Goal: Task Accomplishment & Management: Manage account settings

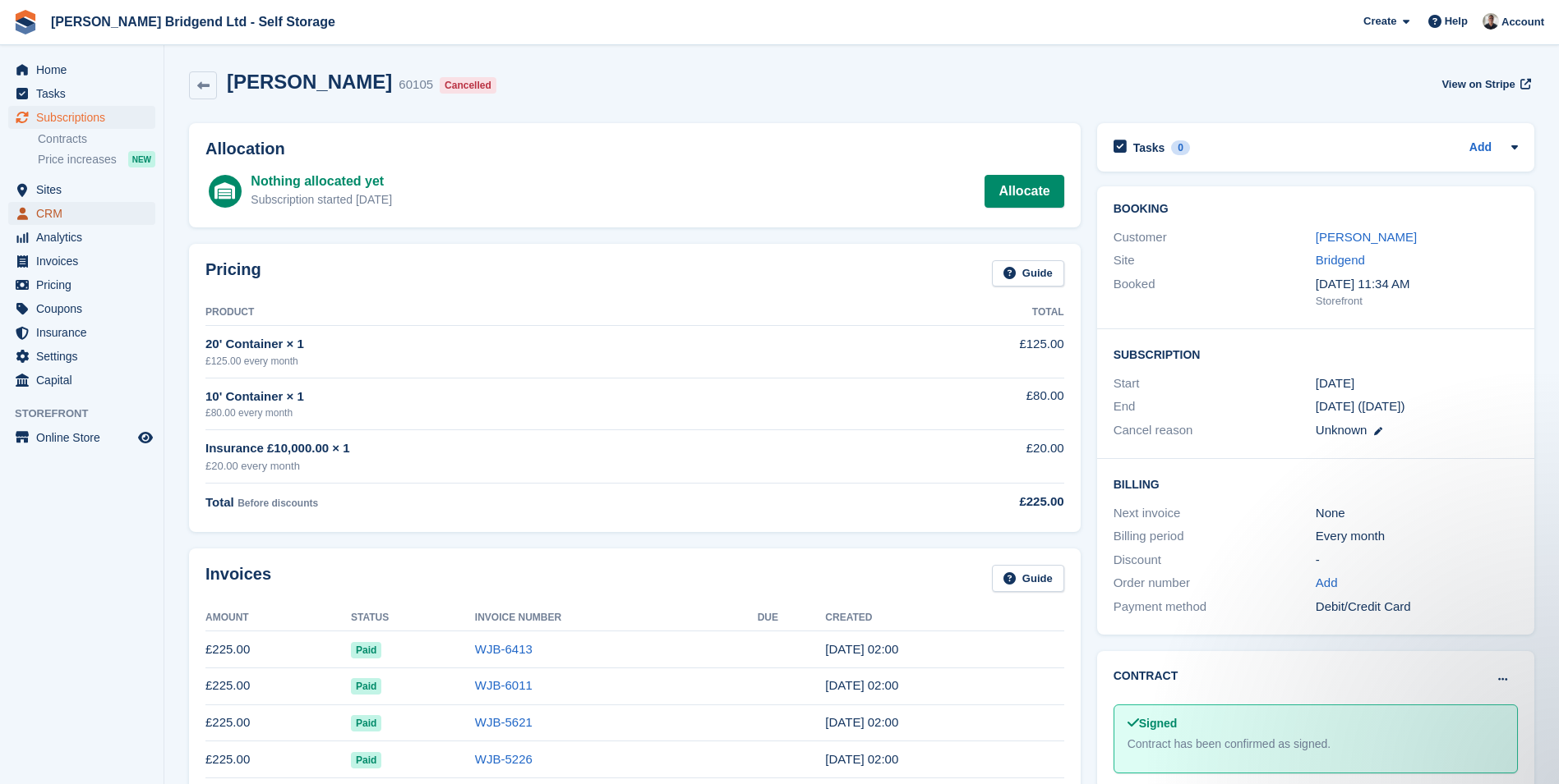
click at [46, 206] on span "CRM" at bounding box center [85, 213] width 98 height 23
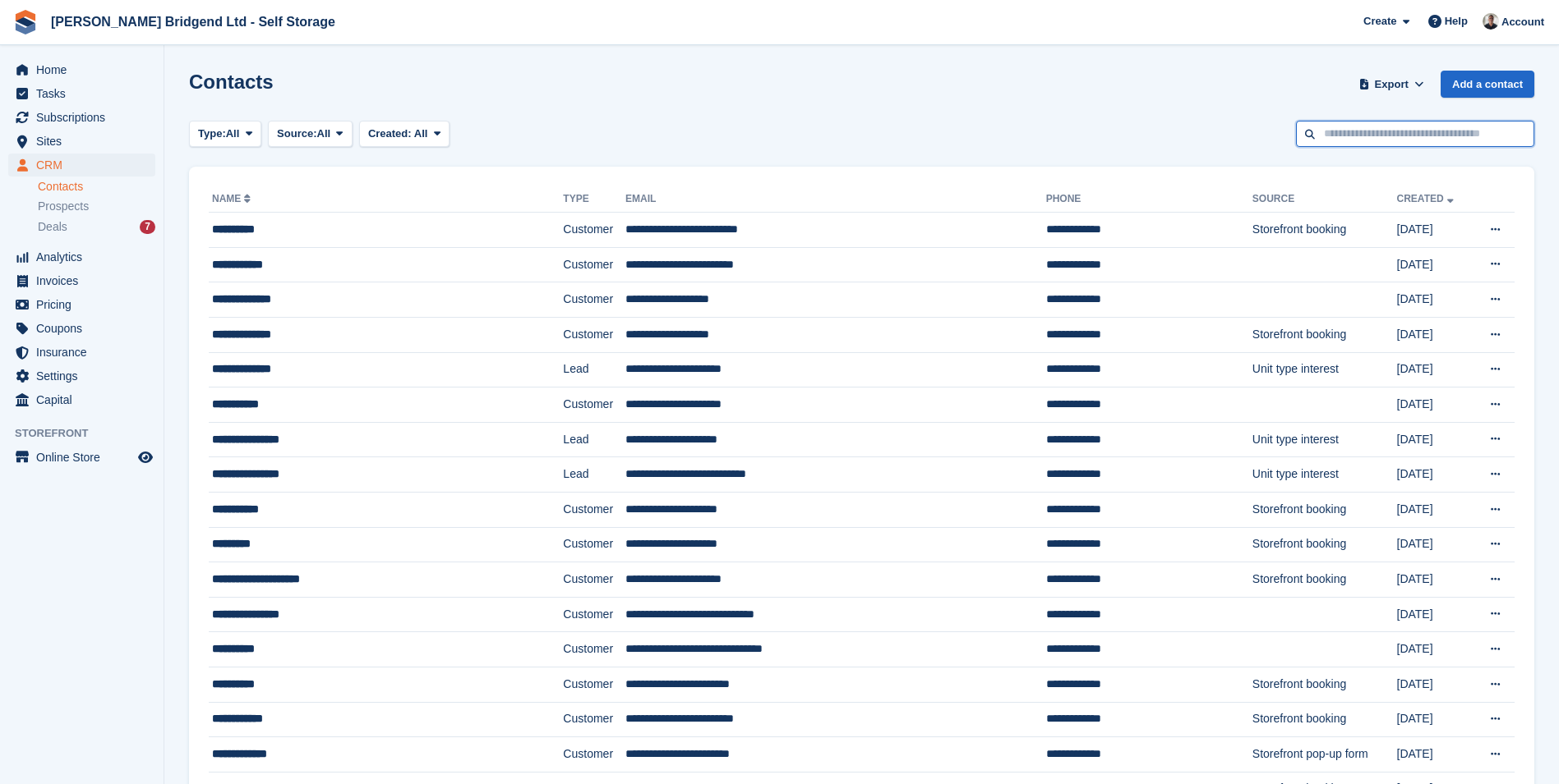
click at [1393, 139] on input "text" at bounding box center [1415, 134] width 239 height 27
type input "******"
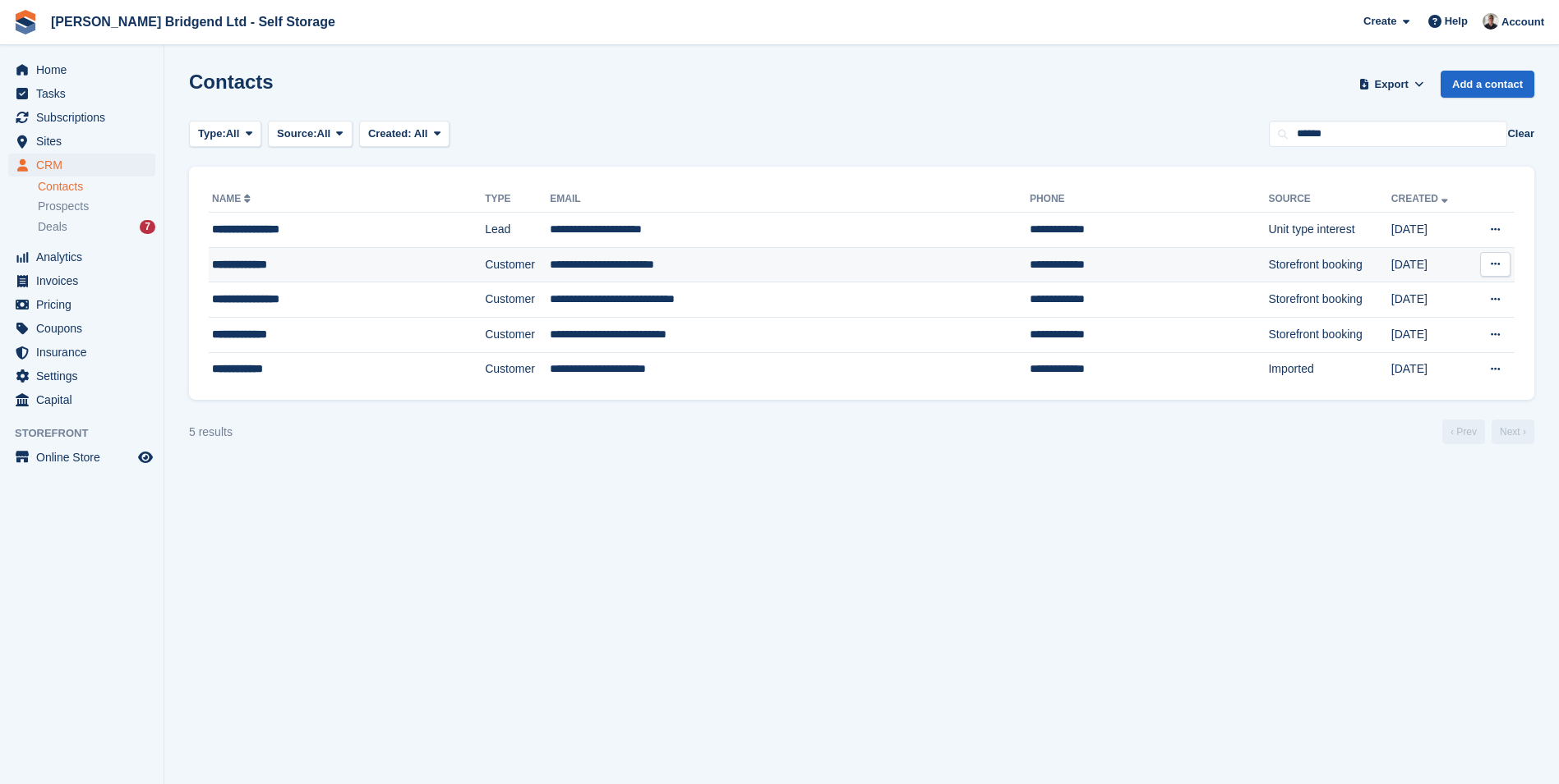
click at [343, 266] on div "**********" at bounding box center [316, 265] width 209 height 18
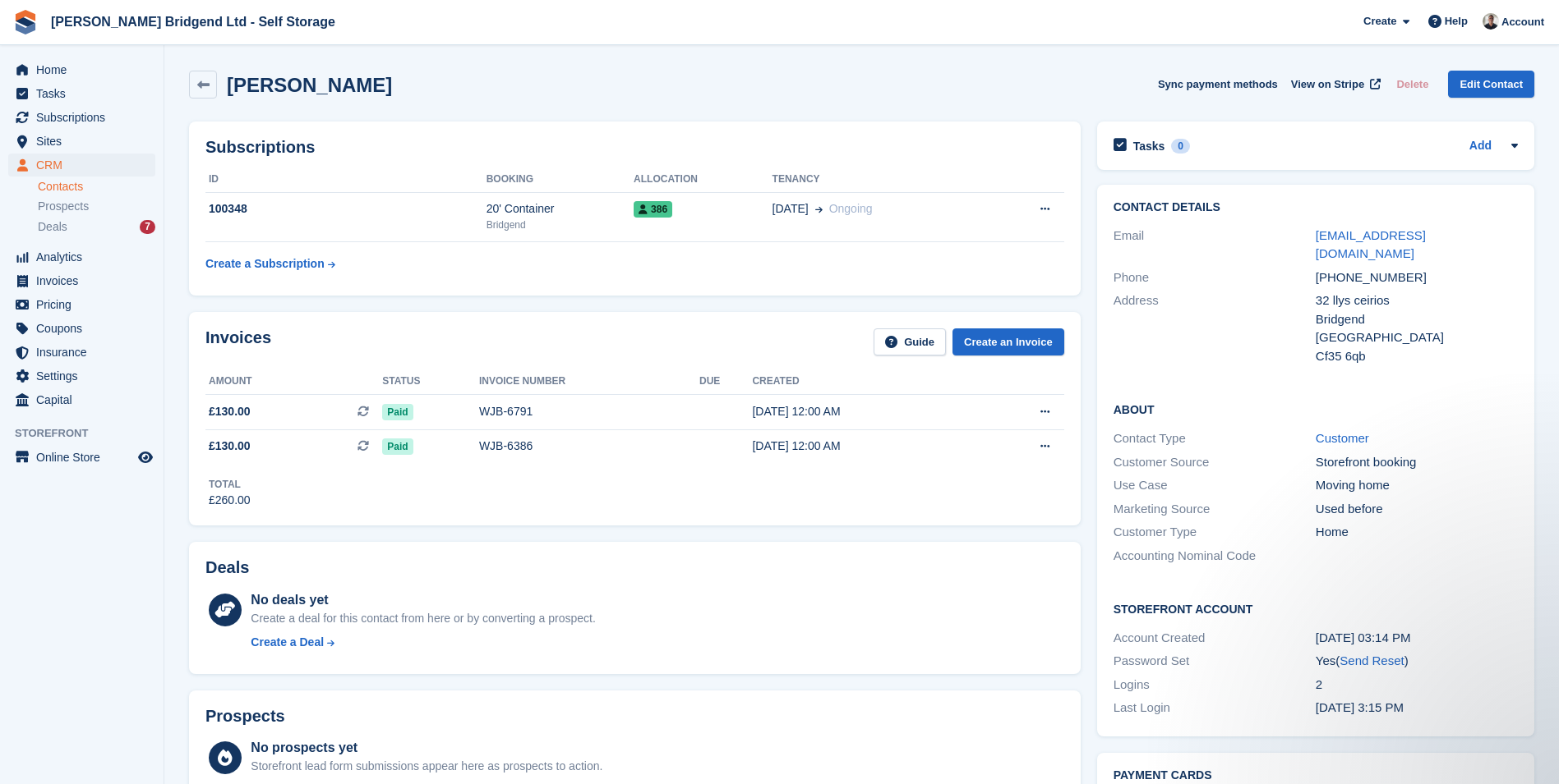
click at [66, 185] on link "Contacts" at bounding box center [97, 186] width 118 height 16
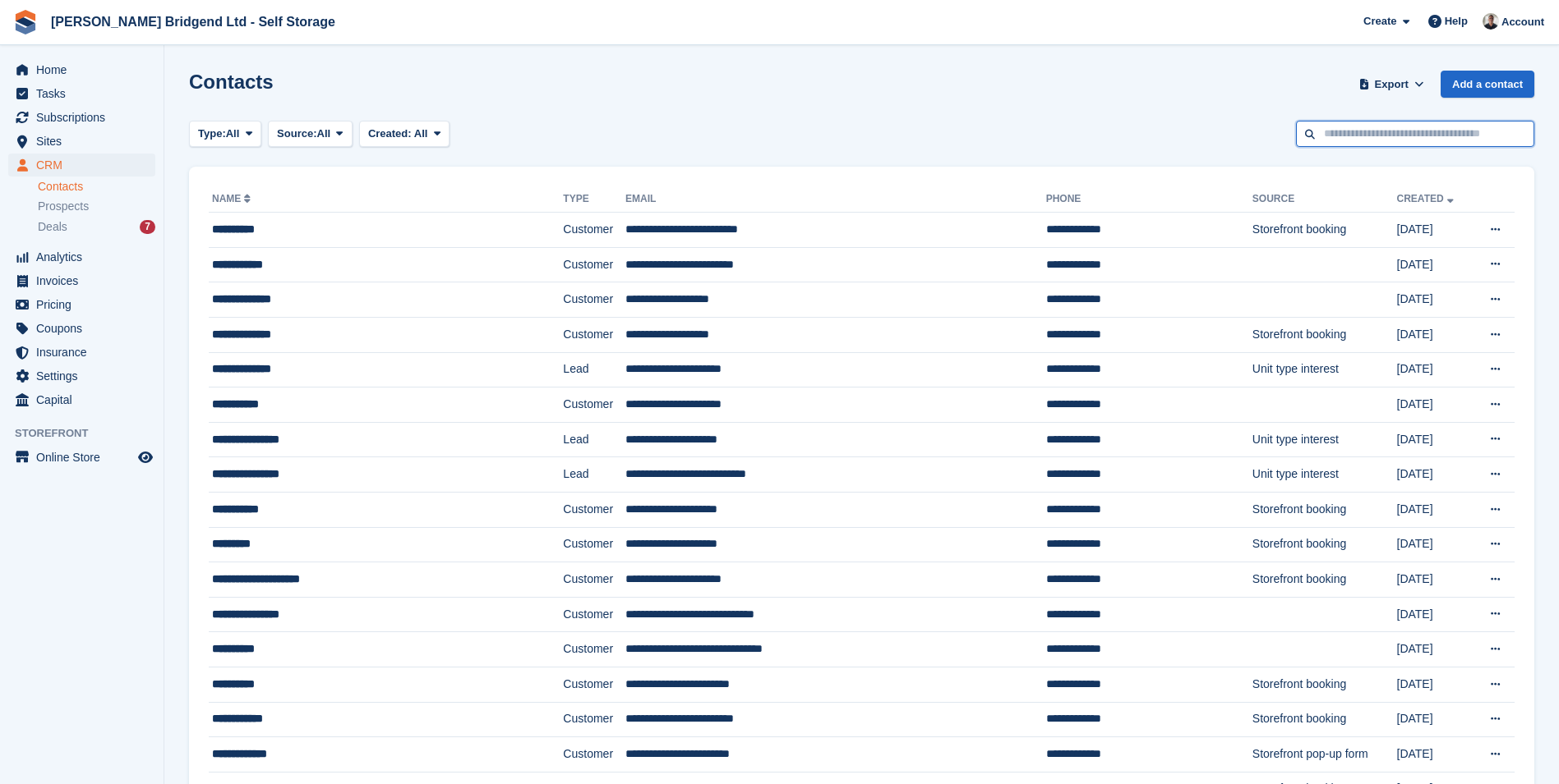
click at [1411, 145] on input "text" at bounding box center [1415, 134] width 239 height 27
type input "*******"
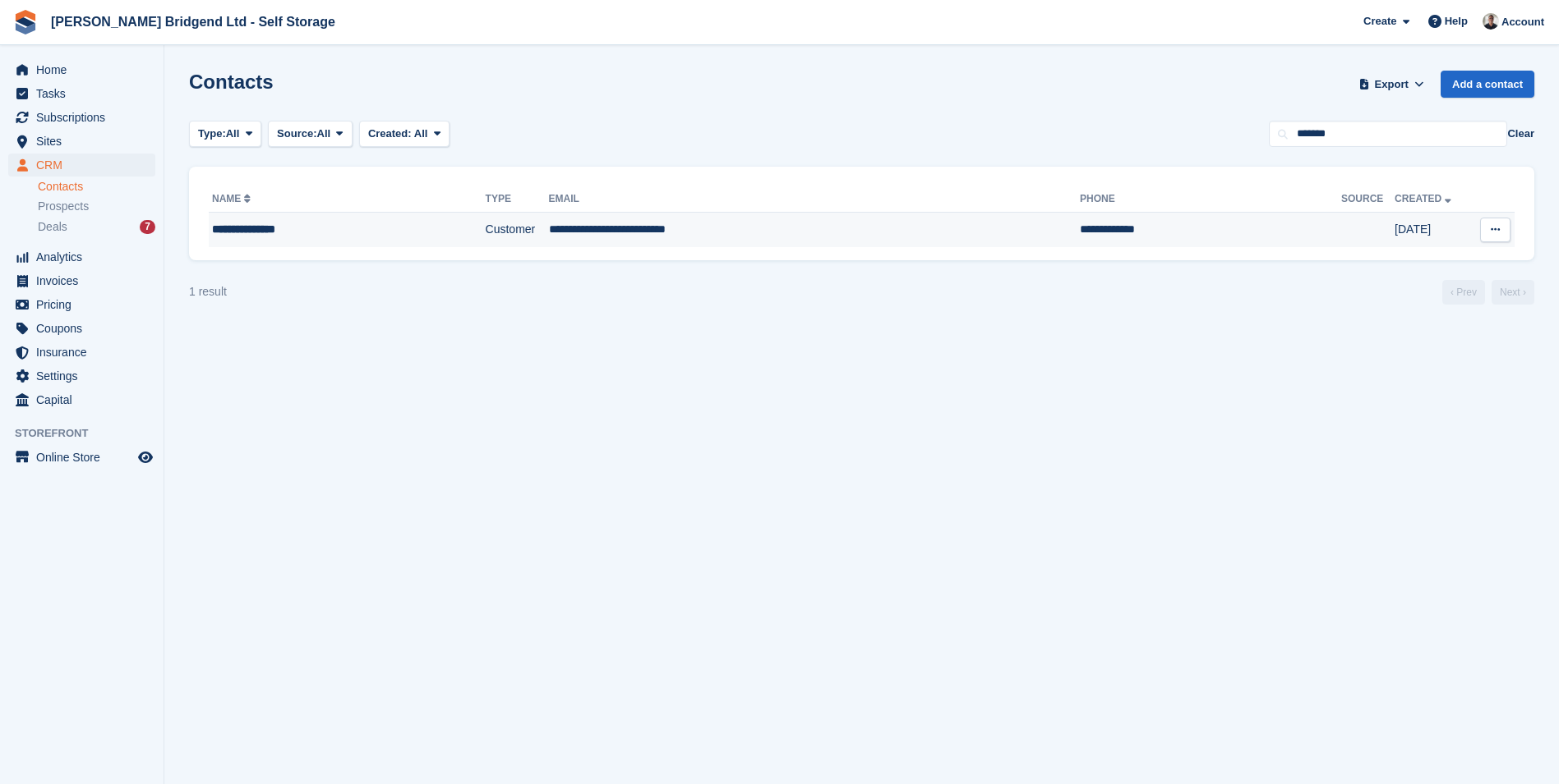
click at [497, 243] on td "Customer" at bounding box center [517, 230] width 63 height 34
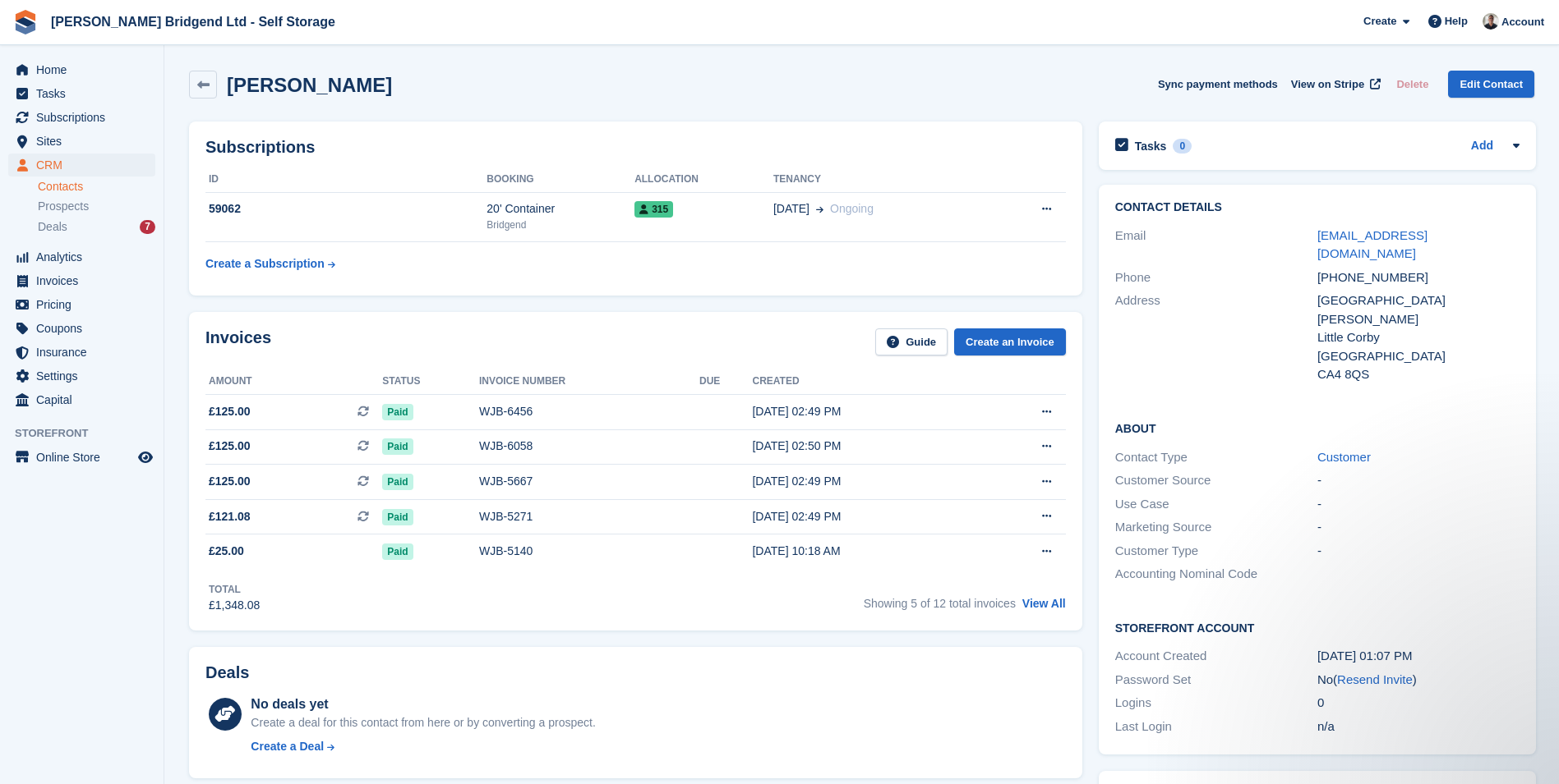
scroll to position [329, 0]
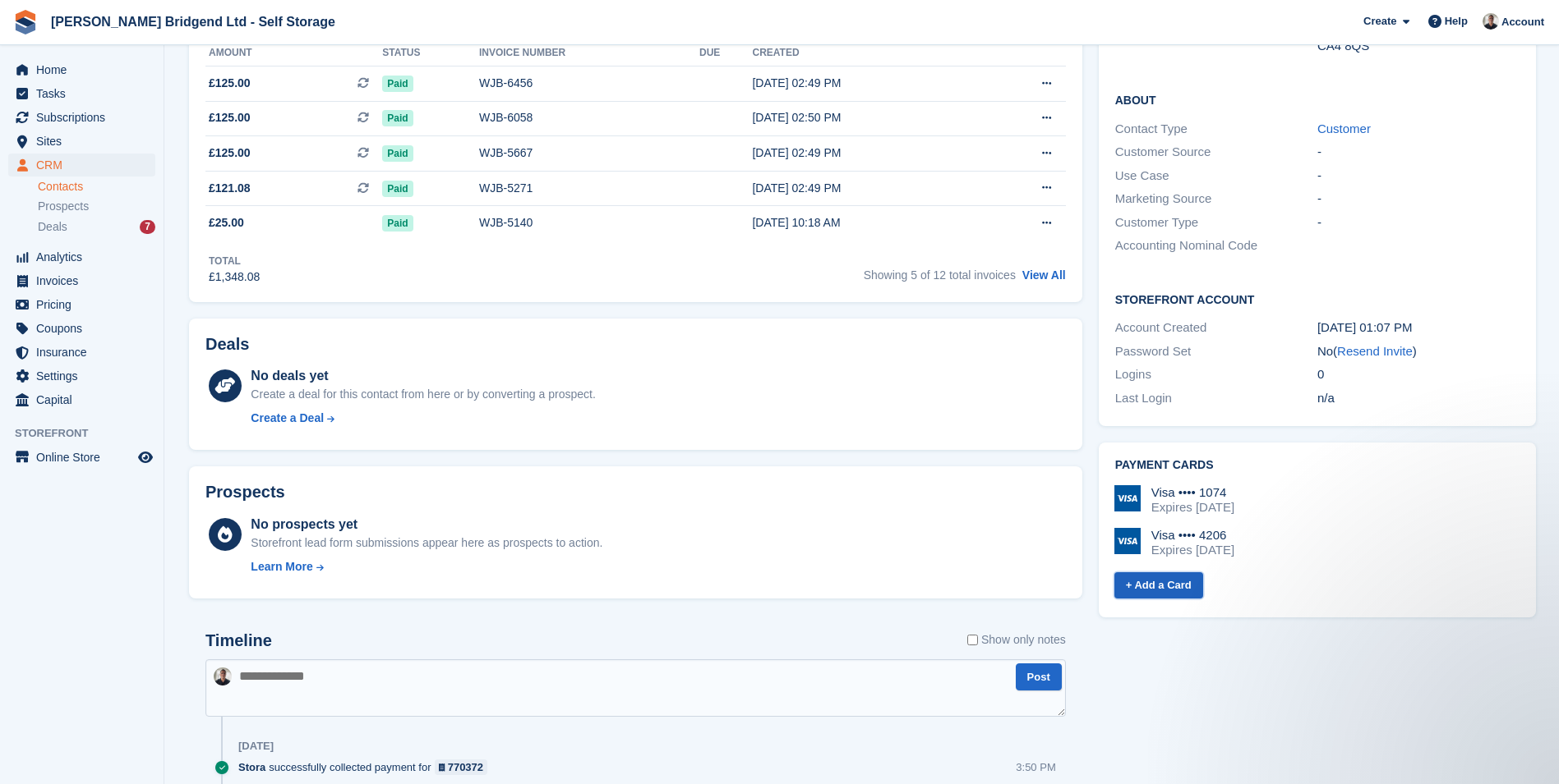
click at [1175, 572] on link "+ Add a Card" at bounding box center [1158, 586] width 88 height 27
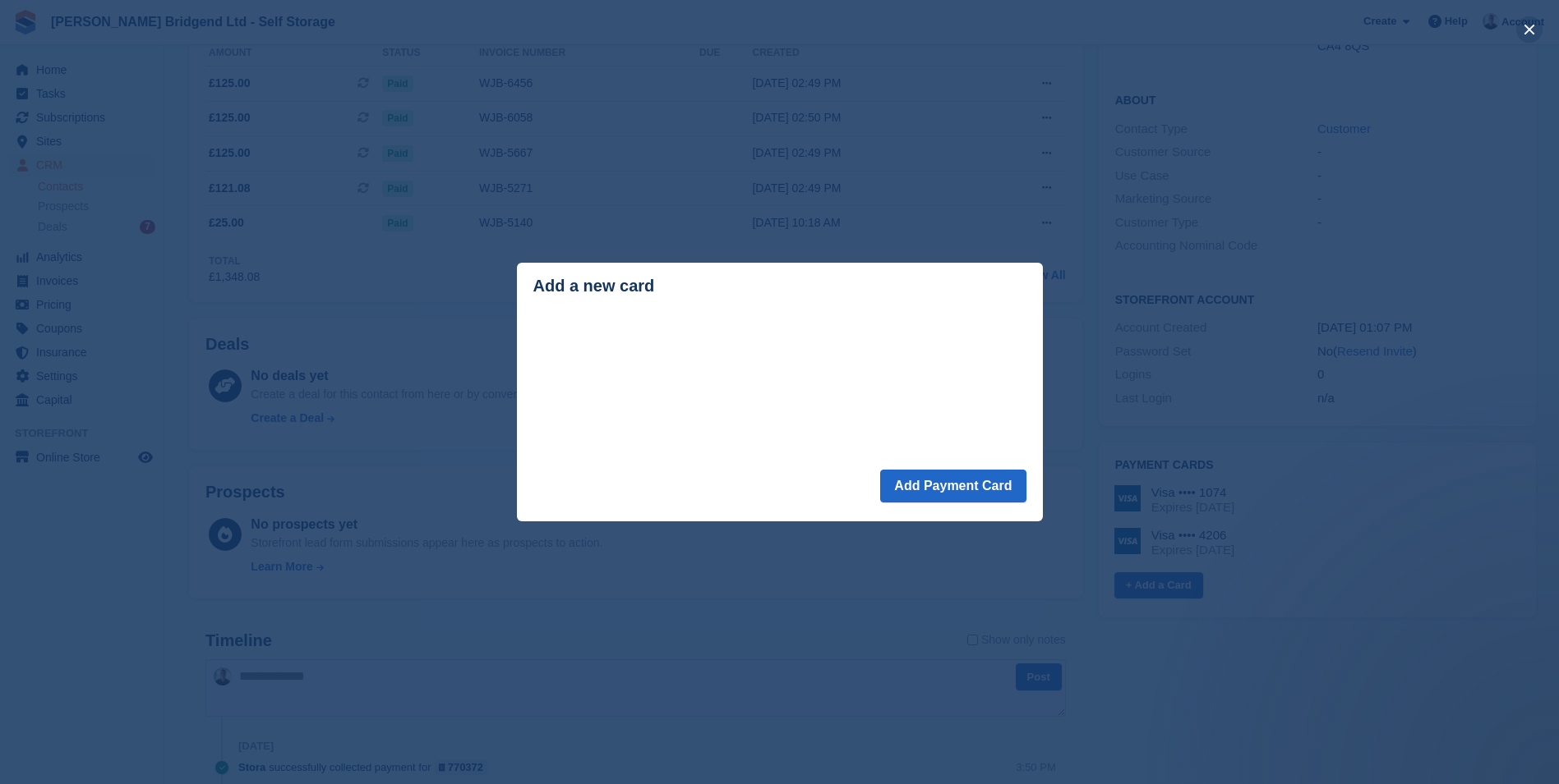
click at [1530, 31] on button "close" at bounding box center [1529, 29] width 27 height 26
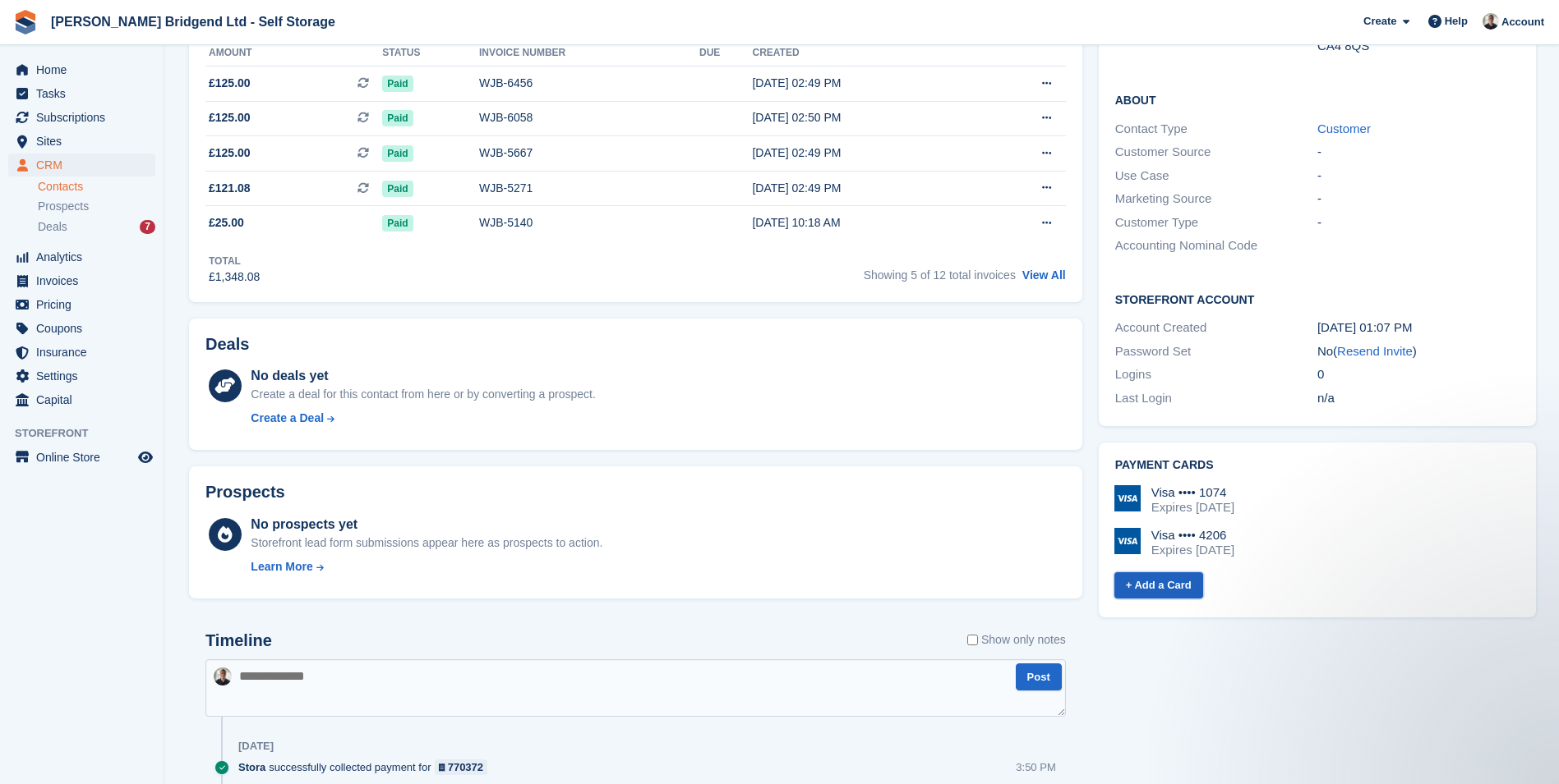
click at [1173, 572] on link "+ Add a Card" at bounding box center [1158, 586] width 88 height 27
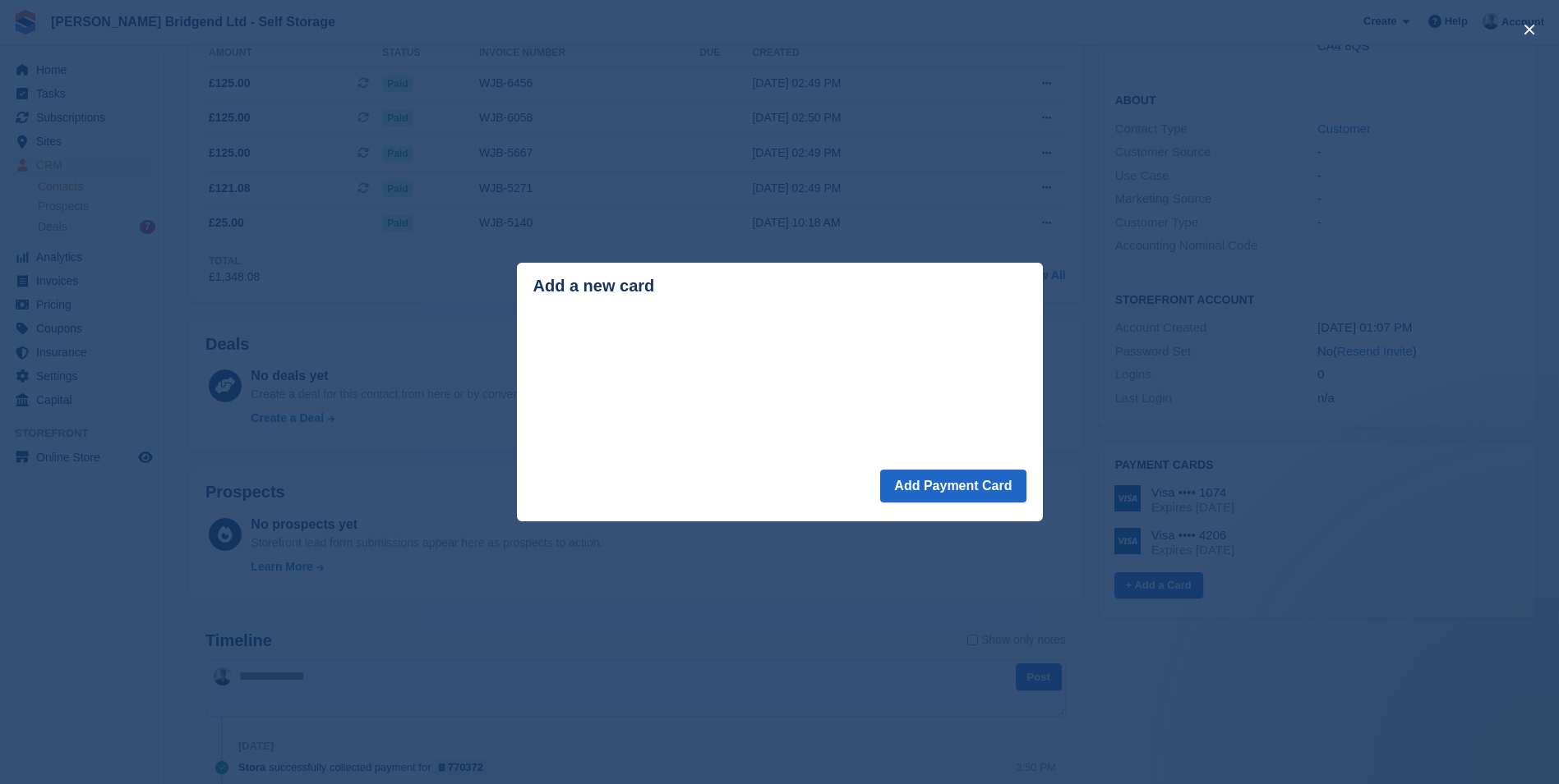
click at [680, 302] on header "Add a new card" at bounding box center [780, 289] width 526 height 53
click at [979, 495] on button "Add Payment Card" at bounding box center [952, 486] width 145 height 32
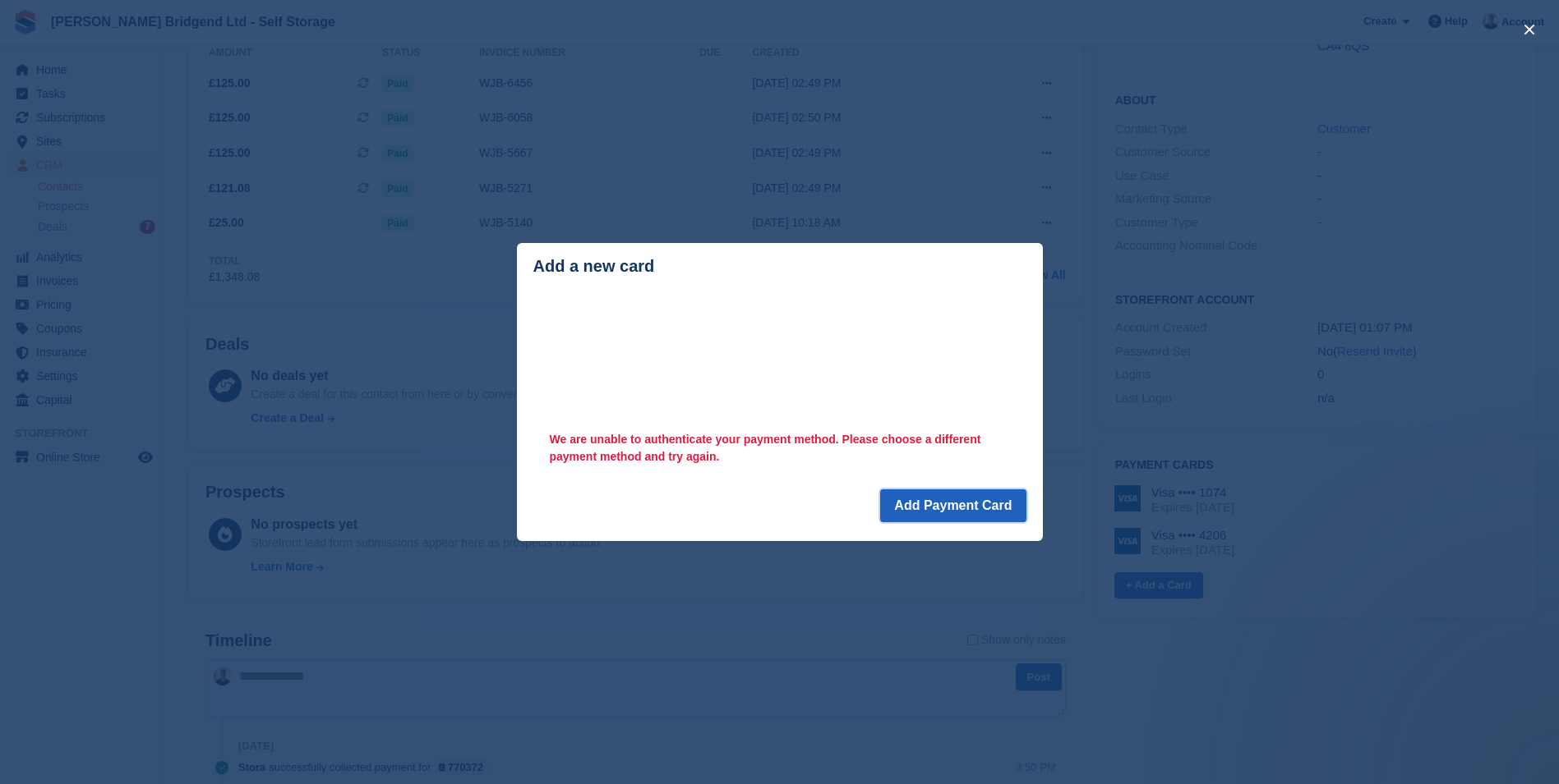
click at [941, 509] on button "Add Payment Card" at bounding box center [952, 505] width 145 height 32
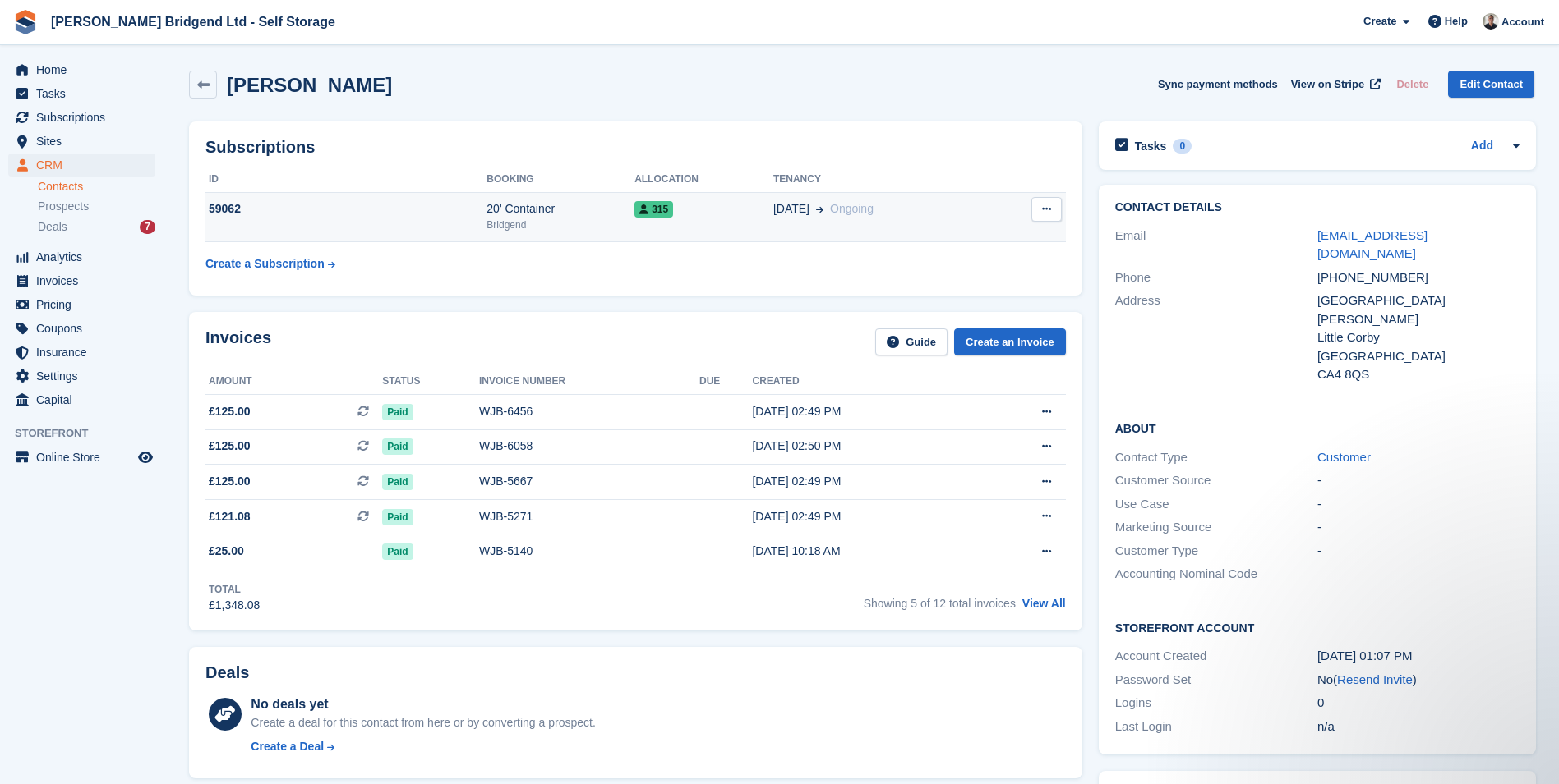
click at [753, 204] on div "315" at bounding box center [703, 209] width 138 height 18
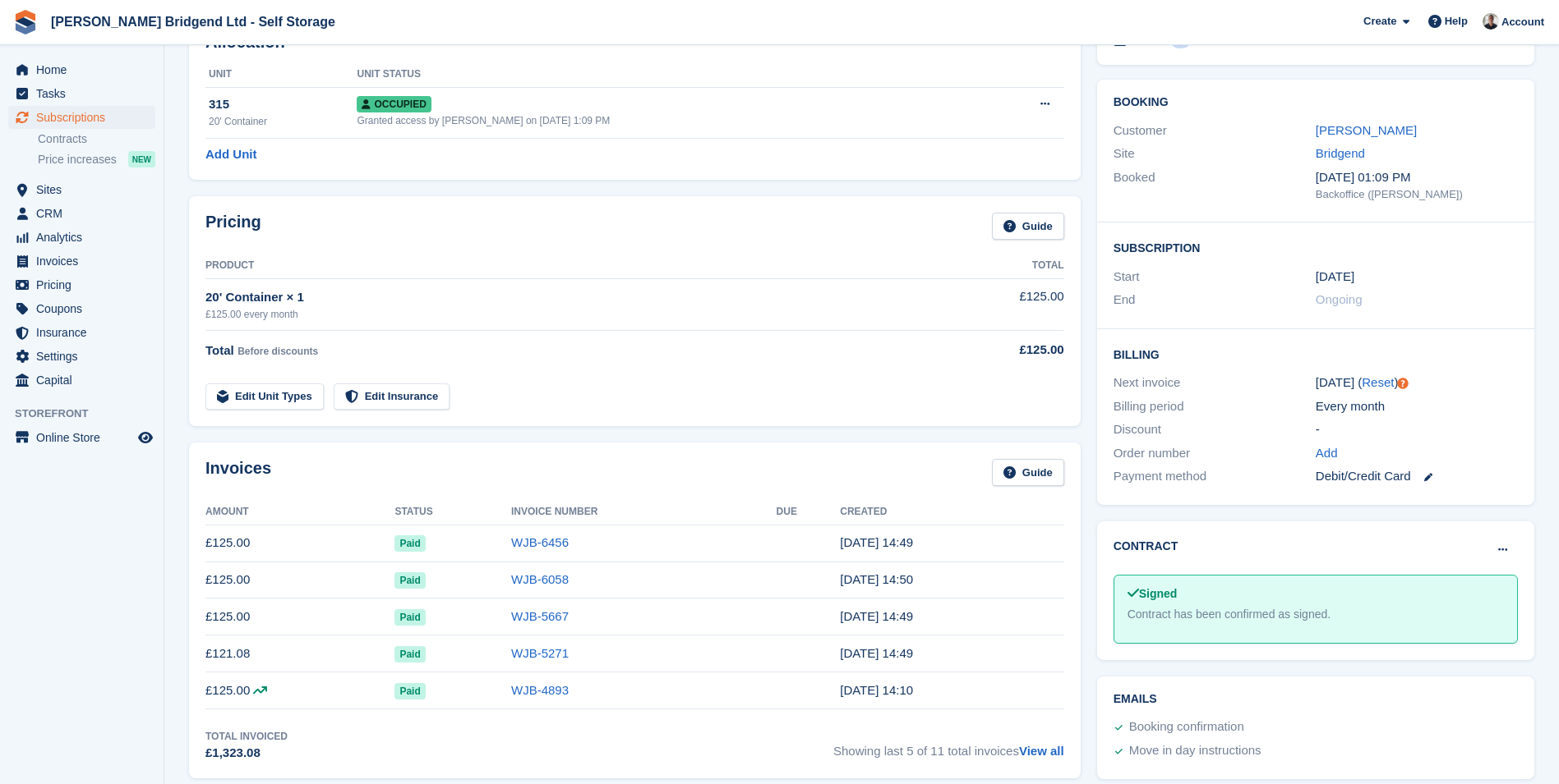
scroll to position [82, 0]
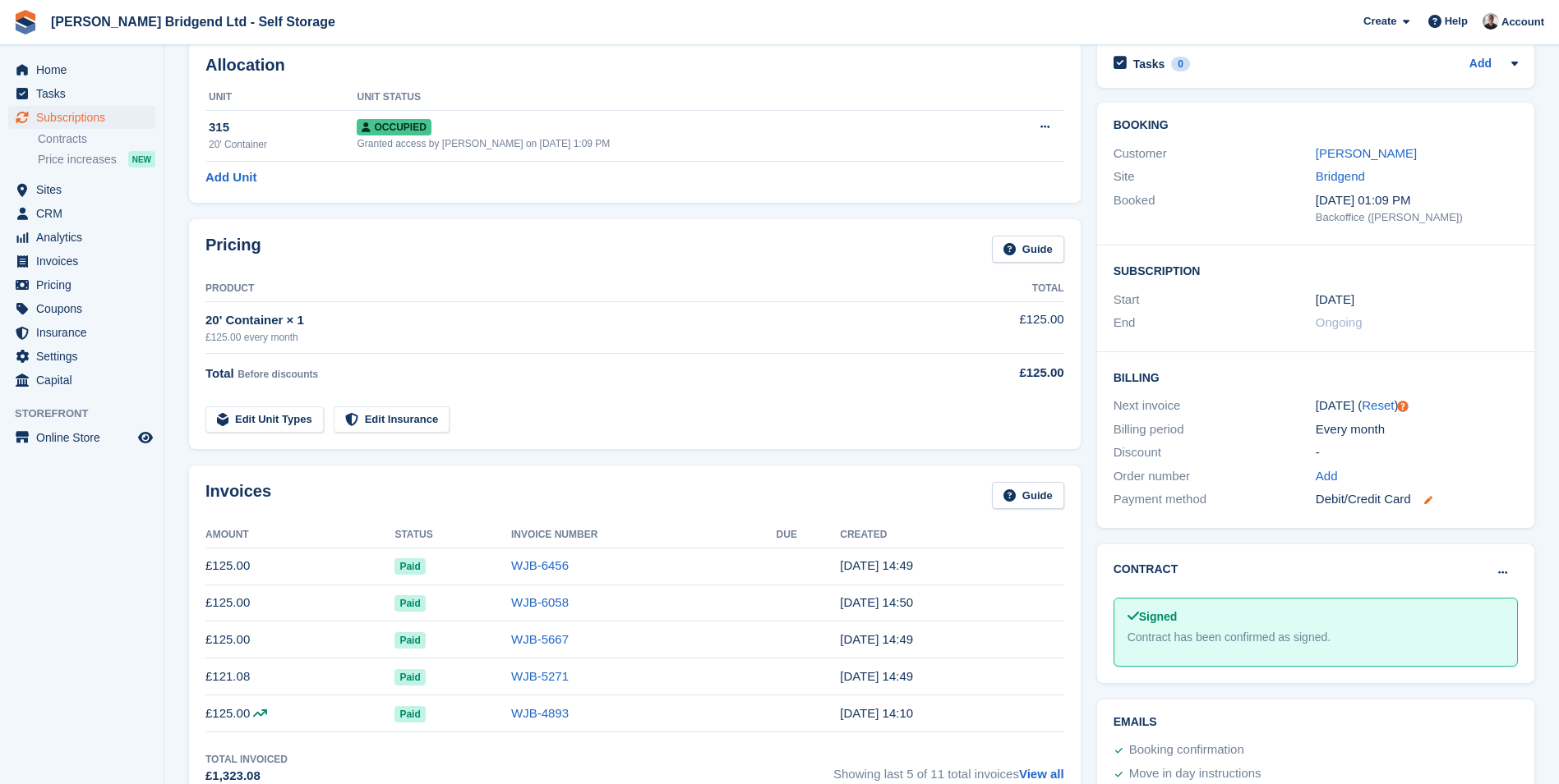
click at [1425, 501] on icon at bounding box center [1427, 500] width 8 height 8
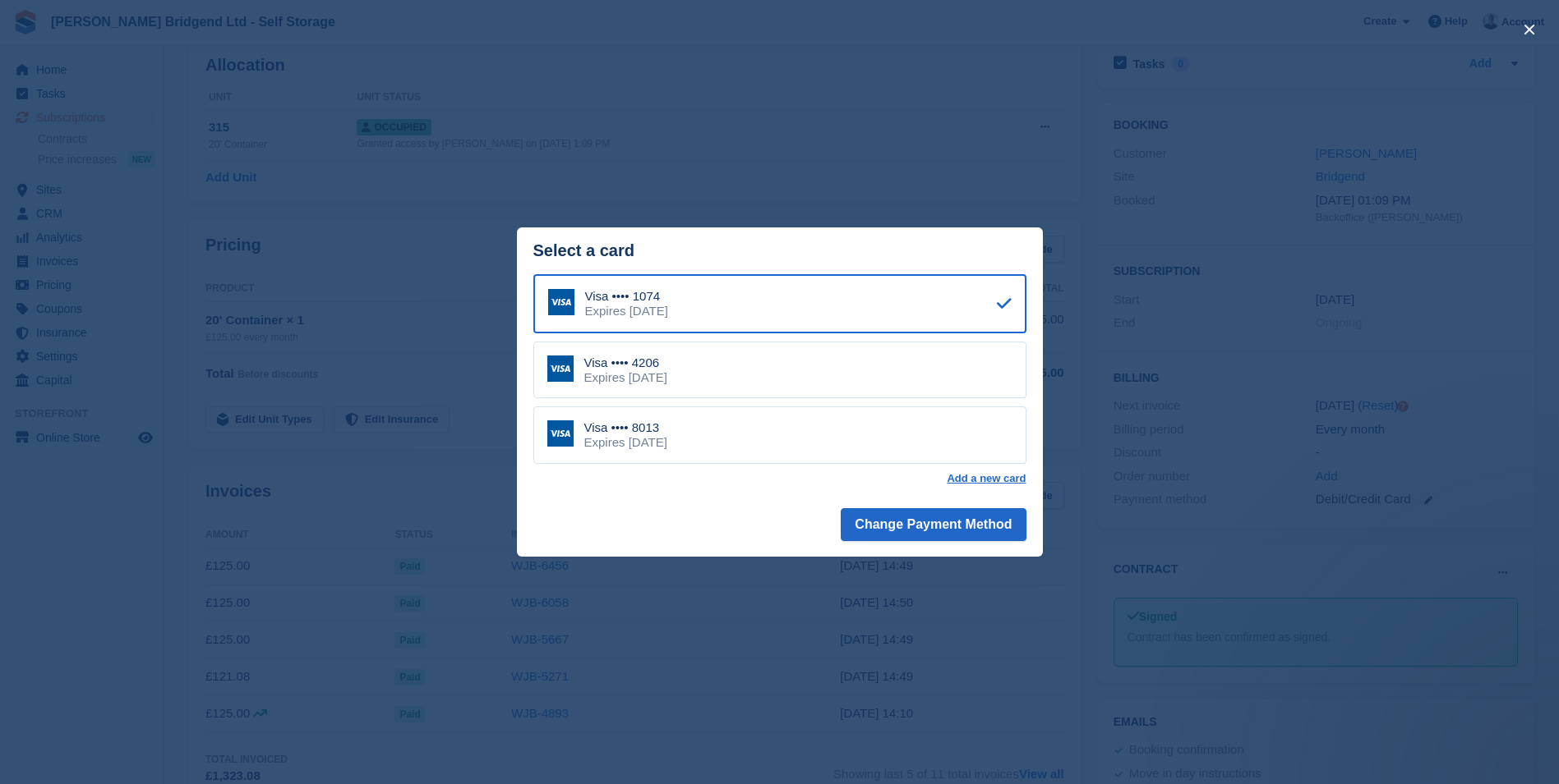
scroll to position [0, 0]
click at [652, 443] on div "Expires [DATE]" at bounding box center [625, 443] width 83 height 15
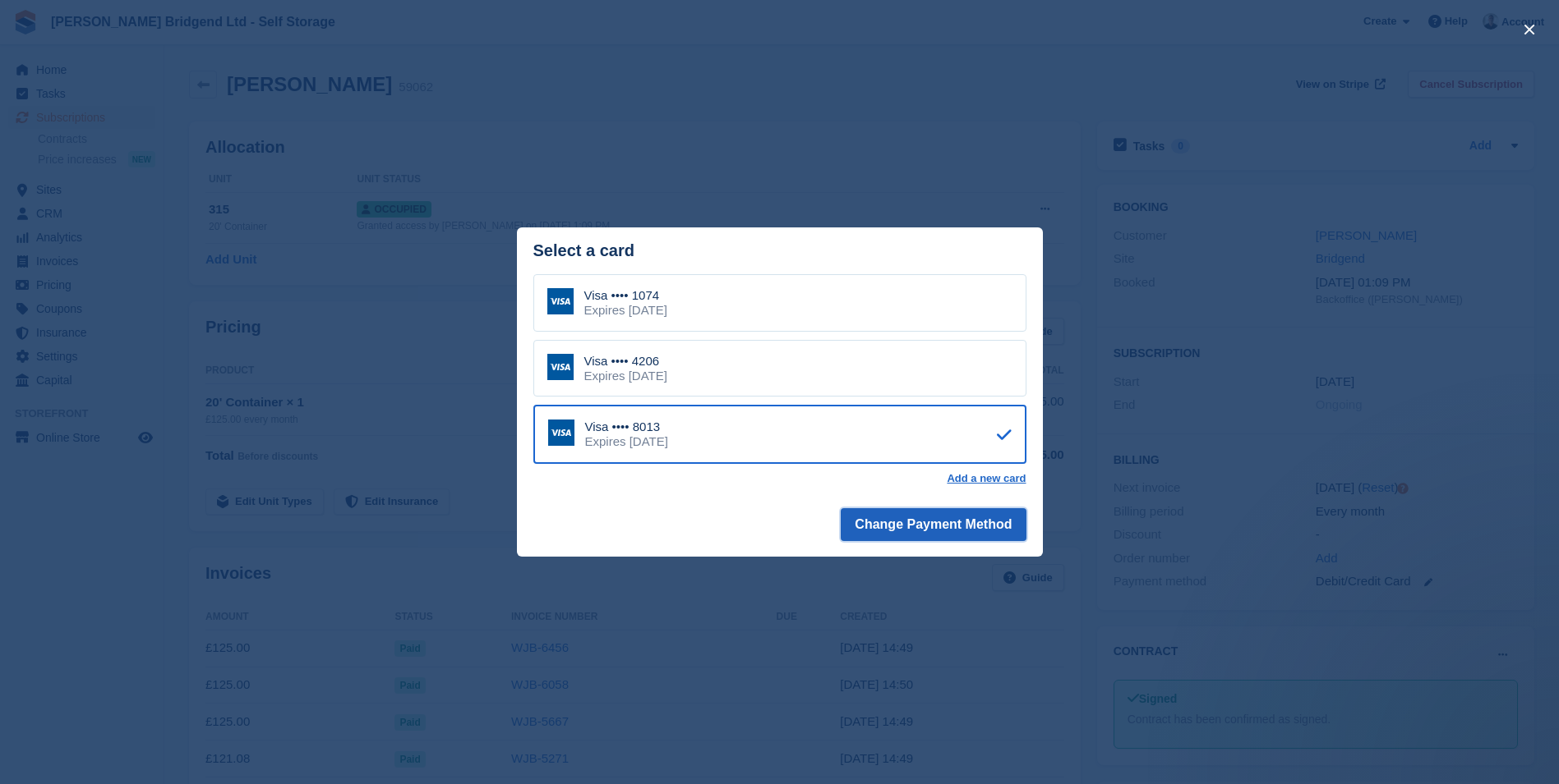
click at [965, 530] on button "Change Payment Method" at bounding box center [933, 524] width 185 height 32
